Goal: Task Accomplishment & Management: Use online tool/utility

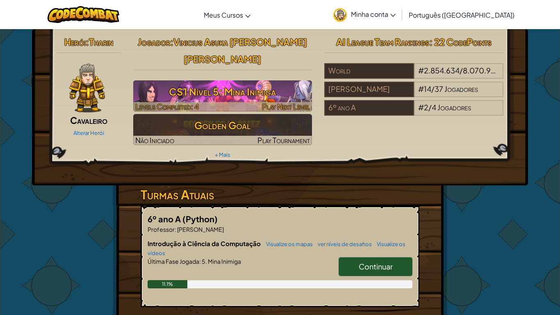
click at [258, 82] on h3 "CS1 Nível 5: Mina Inimiga" at bounding box center [222, 91] width 179 height 18
click at [235, 82] on h3 "CS1 Nível 5: Mina Inimiga" at bounding box center [222, 91] width 179 height 18
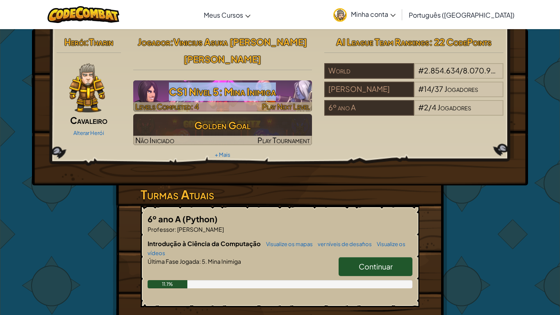
click at [235, 82] on h3 "CS1 Nível 5: Mina Inimiga" at bounding box center [222, 91] width 179 height 18
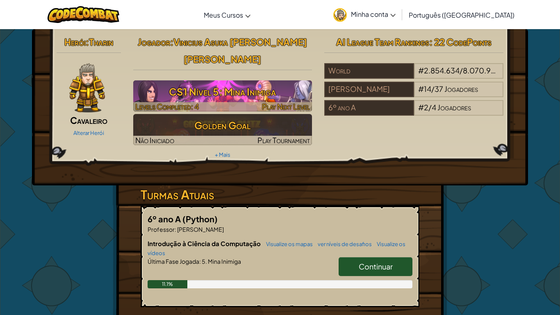
click at [261, 82] on h3 "CS1 Nível 5: Mina Inimiga" at bounding box center [222, 91] width 179 height 18
click at [279, 102] on span "Play Next Level" at bounding box center [286, 106] width 48 height 9
click at [243, 82] on h3 "CS1 Nível 5: Mina Inimiga" at bounding box center [222, 91] width 179 height 18
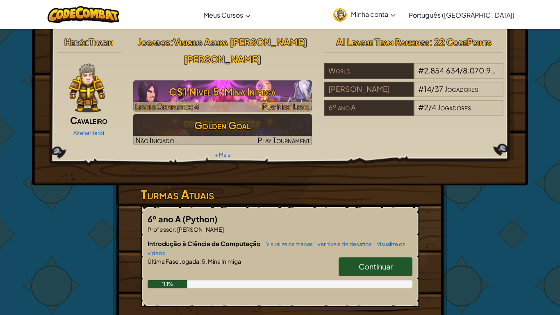
click at [243, 82] on h3 "CS1 Nível 5: Mina Inimiga" at bounding box center [222, 91] width 179 height 18
click at [237, 102] on div at bounding box center [222, 106] width 179 height 9
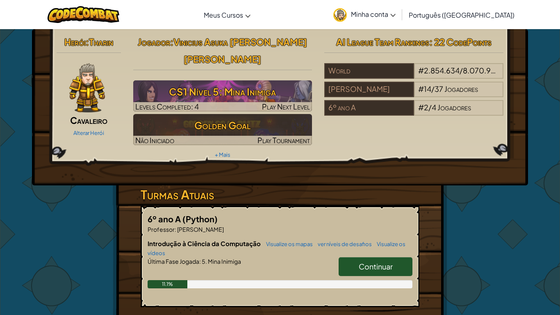
click at [391, 262] on span "Continuar" at bounding box center [376, 266] width 34 height 9
select select "pt-BR"
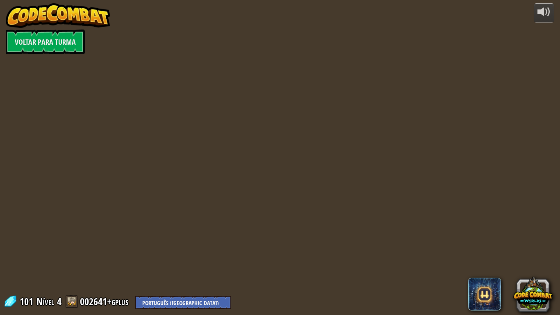
select select "pt-BR"
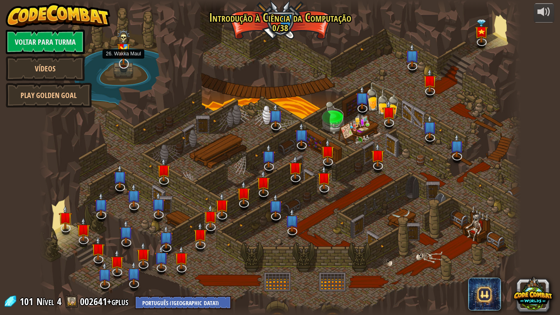
select select "pt-BR"
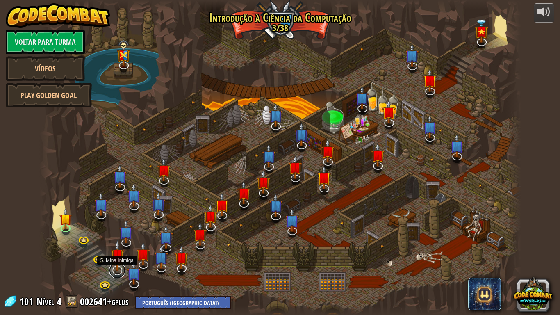
click at [116, 274] on link at bounding box center [117, 270] width 16 height 16
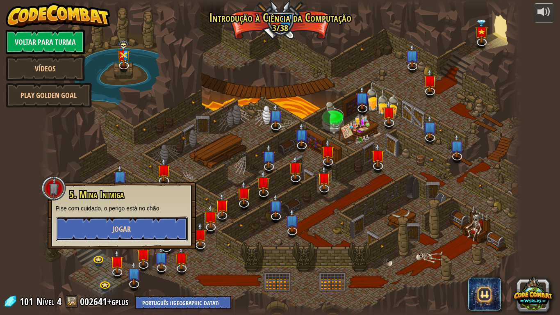
click at [108, 232] on button "Jogar" at bounding box center [122, 228] width 132 height 25
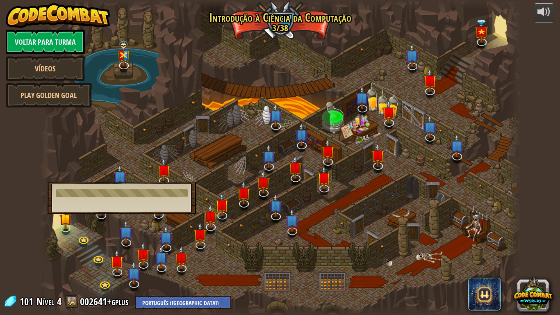
select select "pt-BR"
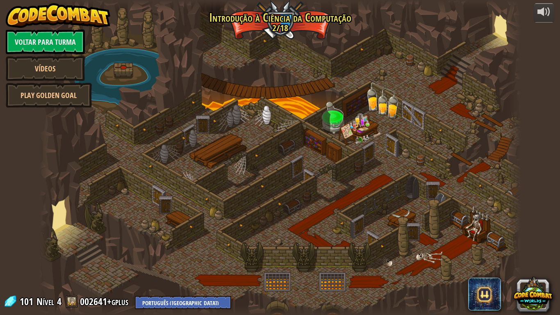
select select "pt-BR"
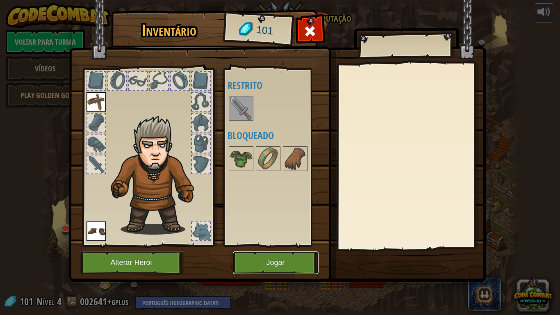
click at [286, 266] on button "Jogar" at bounding box center [276, 262] width 86 height 23
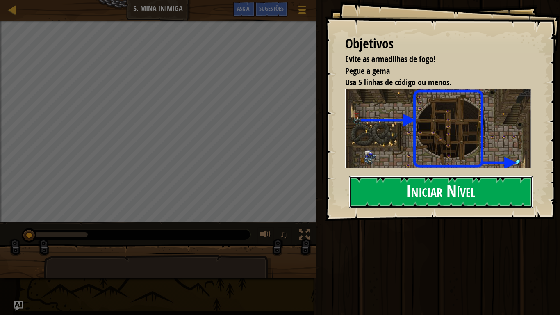
click at [452, 187] on button "Iniciar Nível" at bounding box center [441, 192] width 184 height 32
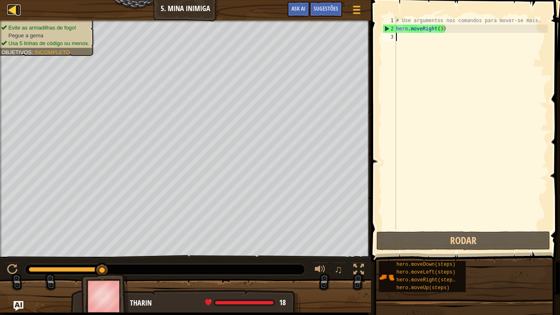
click at [14, 14] on div at bounding box center [12, 10] width 10 height 10
select select "pt-BR"
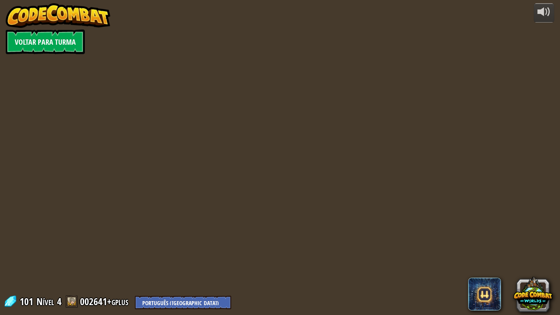
select select "pt-BR"
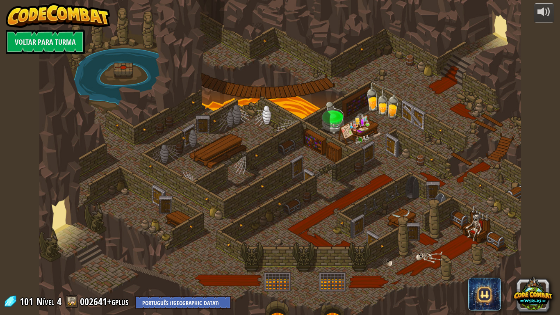
select select "pt-BR"
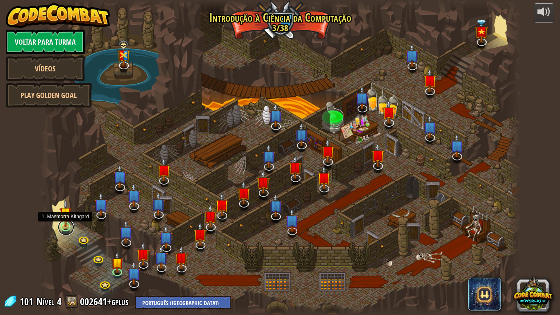
click at [66, 229] on link at bounding box center [66, 227] width 16 height 16
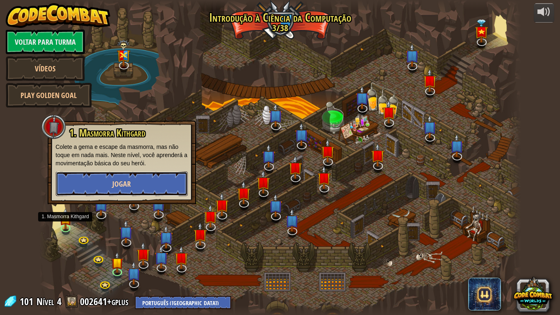
click at [106, 189] on button "Jogar" at bounding box center [122, 183] width 132 height 25
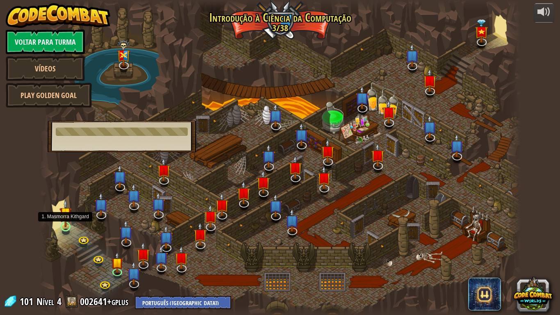
click at [69, 220] on img at bounding box center [65, 213] width 12 height 28
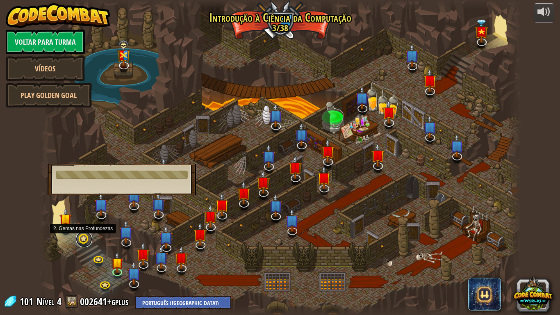
click at [86, 238] on link at bounding box center [84, 239] width 16 height 16
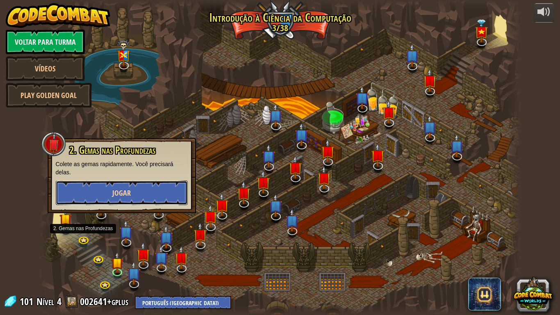
click at [130, 193] on span "Jogar" at bounding box center [121, 193] width 18 height 10
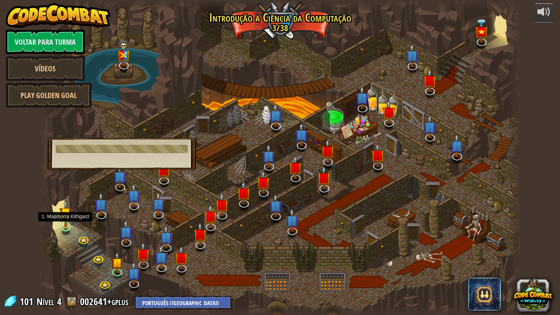
click at [69, 224] on img at bounding box center [65, 213] width 12 height 28
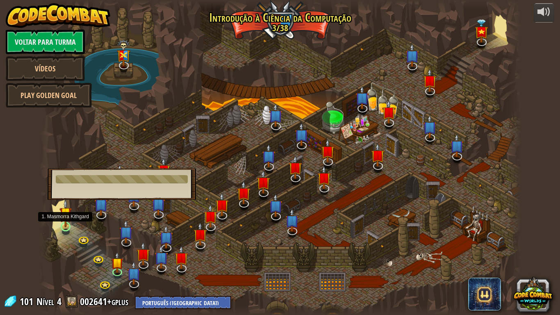
click at [68, 223] on img at bounding box center [65, 213] width 12 height 28
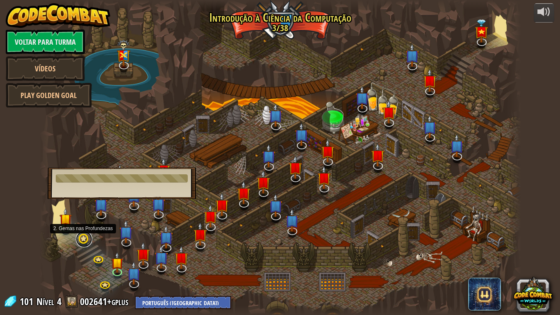
click at [85, 239] on link at bounding box center [84, 239] width 16 height 16
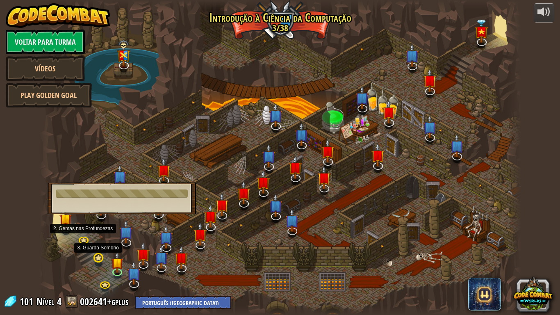
select select "pt-BR"
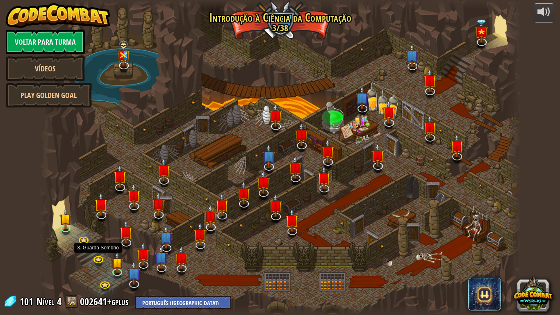
click at [98, 259] on link at bounding box center [99, 260] width 16 height 12
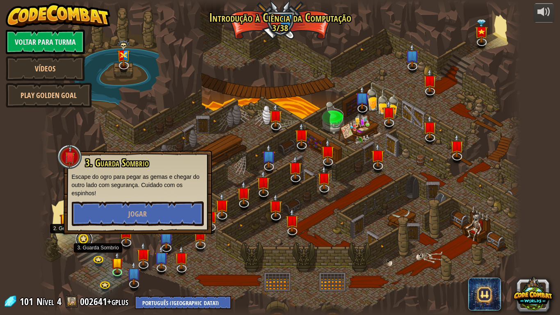
click at [83, 243] on link at bounding box center [84, 239] width 16 height 16
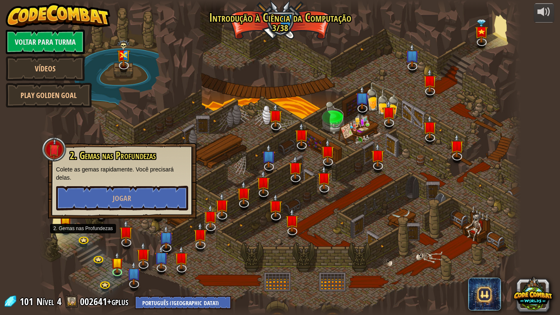
click at [374, 69] on div at bounding box center [280, 157] width 482 height 315
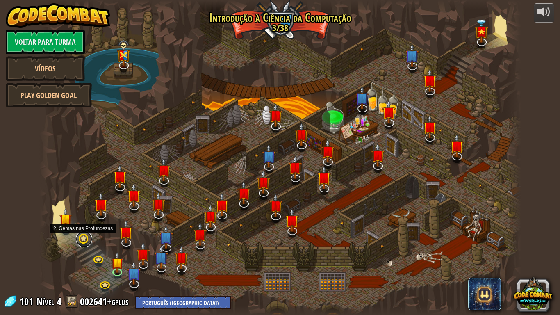
click at [86, 240] on link at bounding box center [84, 239] width 16 height 16
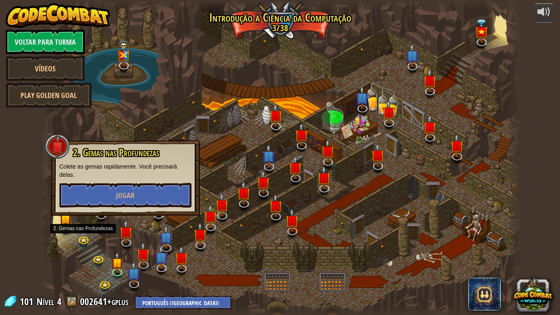
click at [61, 234] on div at bounding box center [280, 157] width 482 height 315
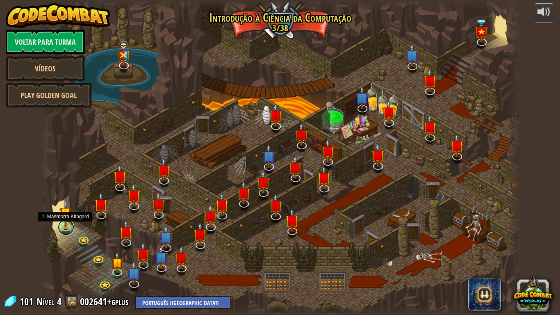
click at [61, 232] on div "25. Portões de Kithgard Escape da Masmorra Kithgard e não deixe que os guardiõe…" at bounding box center [280, 157] width 482 height 315
click at [65, 227] on link at bounding box center [66, 227] width 16 height 16
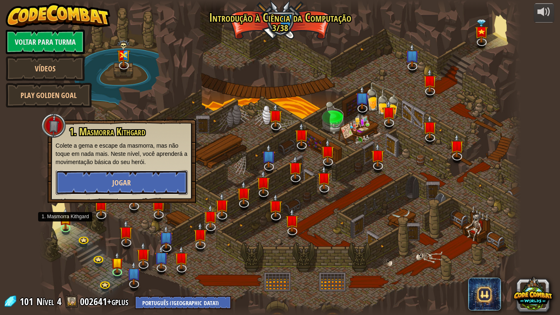
click at [117, 180] on span "Jogar" at bounding box center [121, 182] width 18 height 10
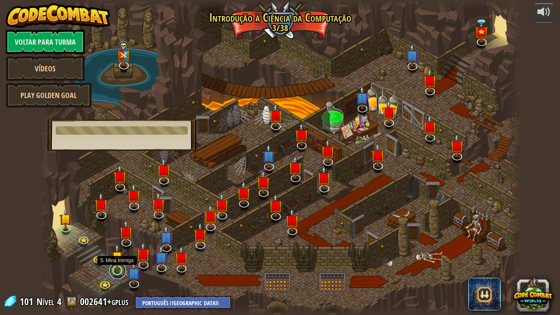
click at [115, 273] on link at bounding box center [117, 270] width 16 height 16
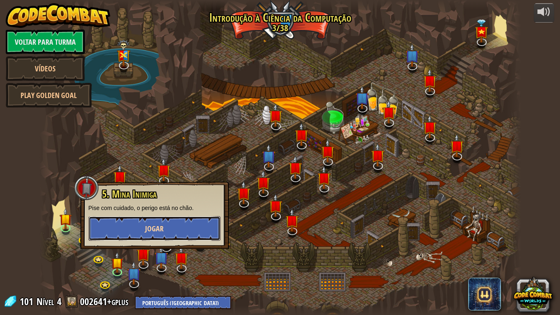
click at [132, 225] on button "Jogar" at bounding box center [155, 228] width 132 height 25
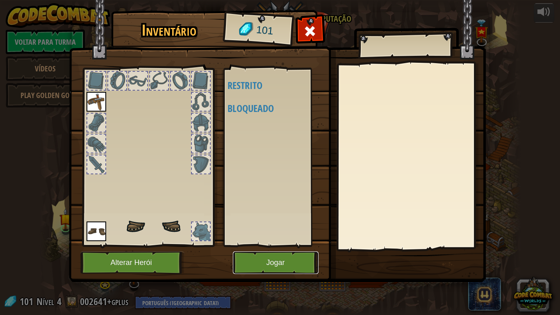
click at [271, 267] on button "Jogar" at bounding box center [276, 262] width 86 height 23
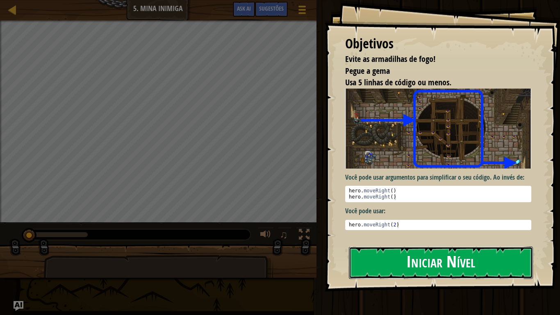
click at [441, 276] on button "Iniciar Nível" at bounding box center [441, 262] width 184 height 32
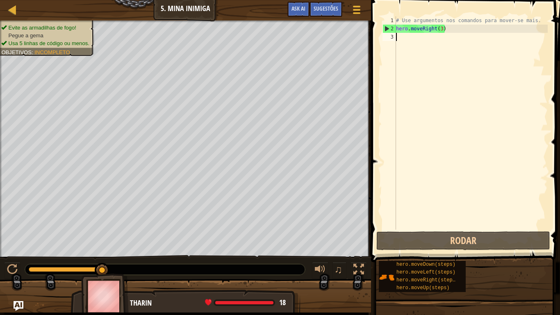
click at [478, 36] on div "# Use argumentos nos comandos para mover-se mais. hero . moveRight ( 3 )" at bounding box center [470, 131] width 153 height 230
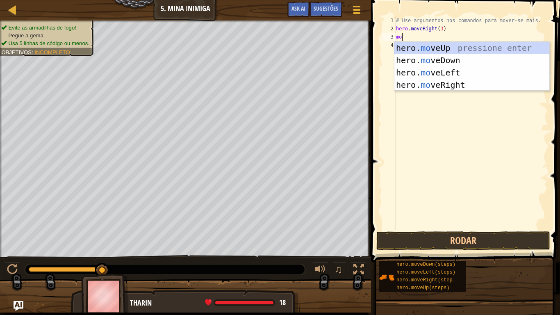
type textarea "mov"
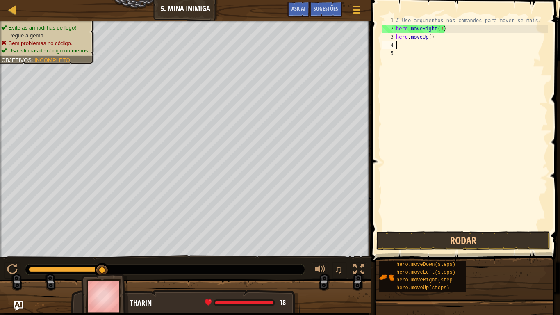
scroll to position [4, 0]
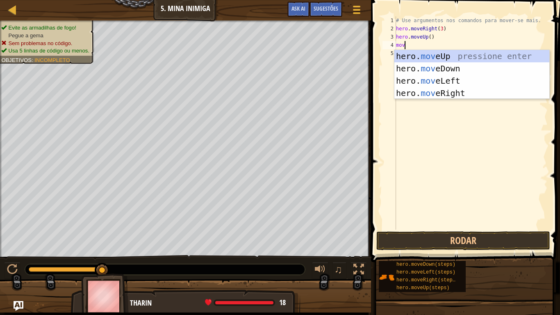
type textarea "move"
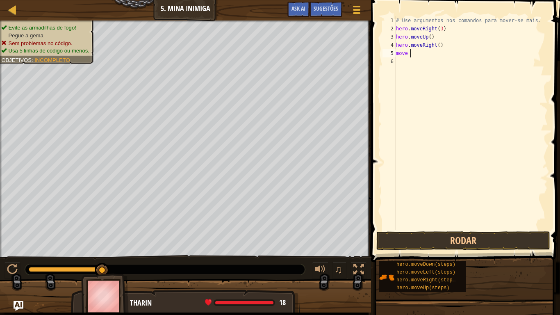
type textarea "move do"
click at [452, 55] on div "# Use argumentos nos comandos para mover-se mais. hero . moveRight ( 3 ) hero .…" at bounding box center [470, 131] width 153 height 230
type textarea "move hero.moveDown(3)"
click at [425, 80] on div "# Use argumentos nos comandos para mover-se mais. hero . moveRight ( 3 ) hero .…" at bounding box center [470, 131] width 153 height 230
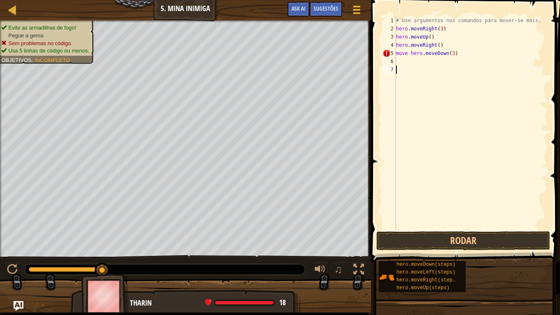
scroll to position [4, 0]
click at [412, 60] on div "# Use argumentos nos comandos para mover-se mais. hero . moveRight ( 3 ) hero .…" at bounding box center [470, 131] width 153 height 230
type textarea "move r"
click at [476, 236] on button "Rodar" at bounding box center [463, 240] width 174 height 19
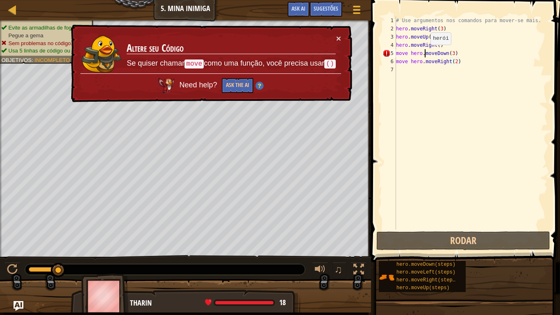
click at [423, 52] on div "# Use argumentos nos comandos para mover-se mais. hero . moveRight ( 3 ) hero .…" at bounding box center [470, 131] width 153 height 230
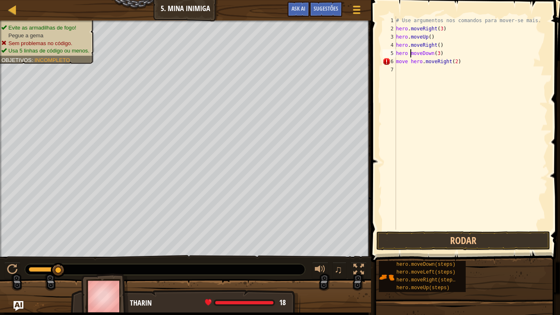
scroll to position [4, 2]
type textarea "hero.moveDown(3)"
click at [427, 125] on div "# Use argumentos nos comandos para mover-se mais. hero . moveRight ( 3 ) hero .…" at bounding box center [470, 131] width 153 height 230
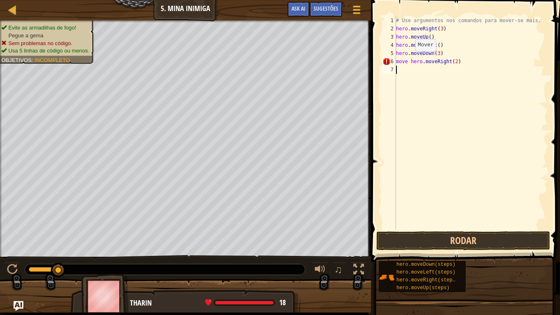
click at [408, 60] on div "# Use argumentos nos comandos para mover-se mais. hero . moveRight ( 3 ) hero .…" at bounding box center [470, 131] width 153 height 230
type textarea "hero.moveRight(2)"
click at [487, 240] on button "Rodar" at bounding box center [463, 240] width 174 height 19
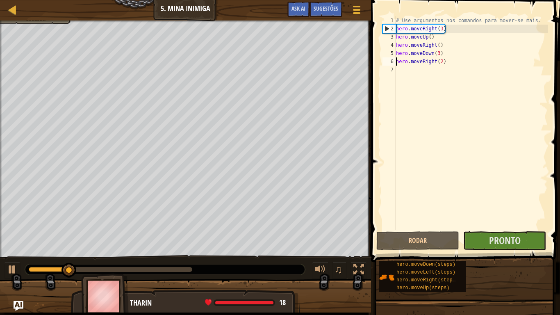
click at [491, 230] on span at bounding box center [466, 119] width 196 height 286
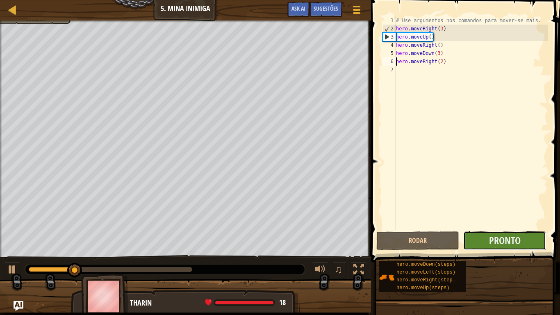
click at [492, 232] on button "Pronto" at bounding box center [504, 240] width 83 height 19
